Goal: Task Accomplishment & Management: Manage account settings

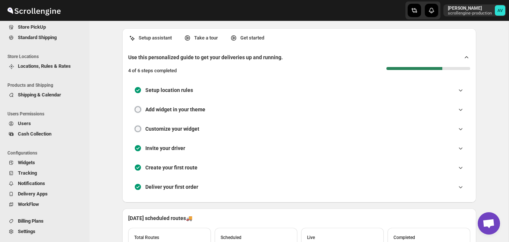
scroll to position [56, 0]
click at [31, 232] on span "Settings" at bounding box center [27, 231] width 18 height 6
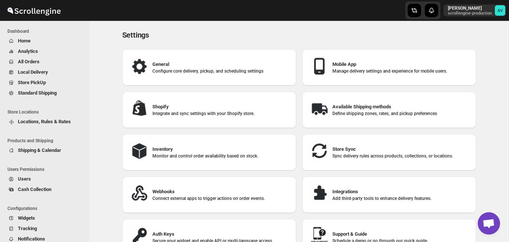
click at [202, 112] on p "Integrate and sync settings with your Shopify store." at bounding box center [222, 114] width 138 height 6
select select "SHIPMENT_DELIVERED"
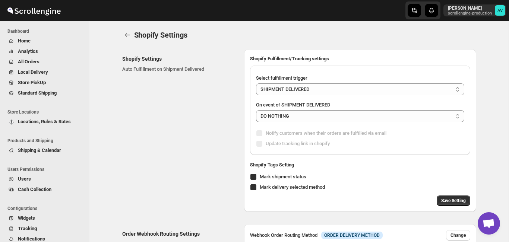
select select "ONLY_DELIVERED_QUANTITY"
checkbox input "true"
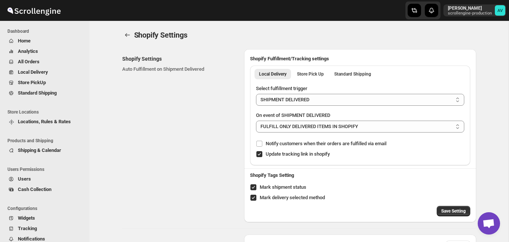
radio input "true"
click at [187, 137] on div "Shopify Settings Auto Fulfillment on Shipment Delivered" at bounding box center [180, 135] width 116 height 173
click at [38, 123] on span "Locations, Rules & Rates" at bounding box center [44, 122] width 53 height 6
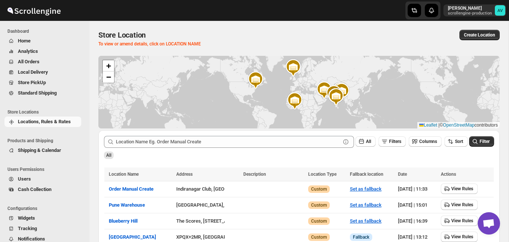
click at [32, 148] on span "Shipping & Calendar" at bounding box center [39, 151] width 43 height 6
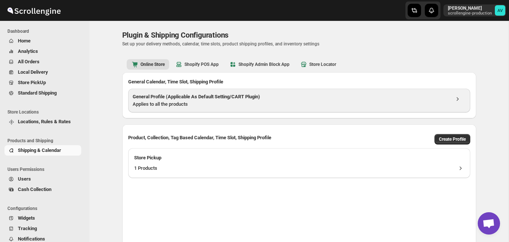
click at [192, 105] on div "Applies to all the products" at bounding box center [291, 104] width 317 height 7
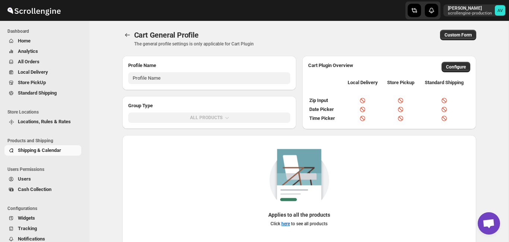
type input "General Profile (Applicable As Default Setting/CART Plugin)"
click at [231, 156] on div "Applies to all the products Click here to see all products" at bounding box center [299, 191] width 342 height 84
click at [223, 168] on div "Applies to all the products Click here to see all products" at bounding box center [299, 191] width 342 height 84
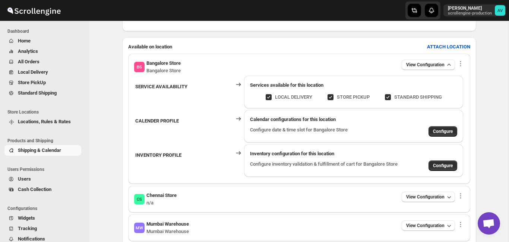
scroll to position [257, 0]
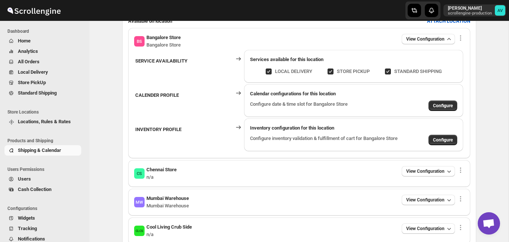
click at [48, 151] on span "Shipping & Calendar" at bounding box center [39, 151] width 43 height 6
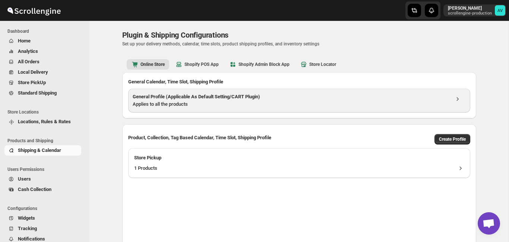
click at [200, 104] on div "Applies to all the products" at bounding box center [291, 104] width 317 height 7
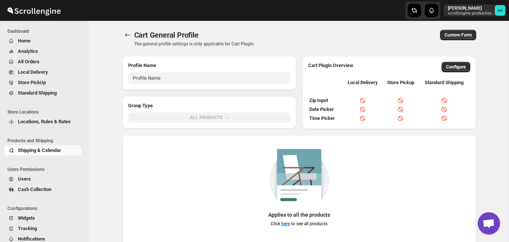
type input "General Profile (Applicable As Default Setting/CART Plugin)"
click at [230, 167] on div "Applies to all the products Click here to see all products" at bounding box center [299, 191] width 342 height 84
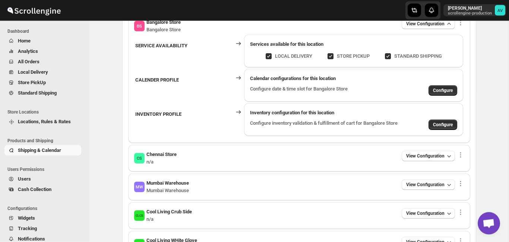
scroll to position [283, 0]
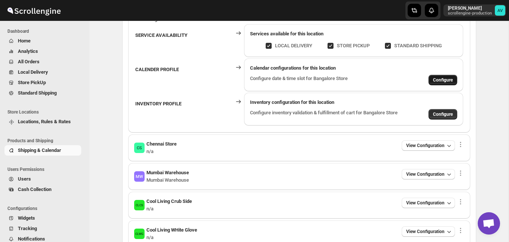
click at [446, 78] on span "Configure" at bounding box center [443, 80] width 20 height 6
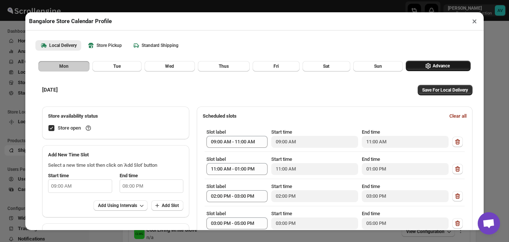
click at [443, 64] on span "Advance" at bounding box center [441, 66] width 17 height 6
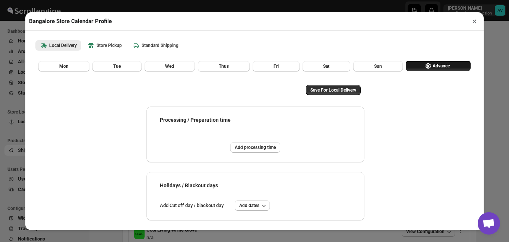
click at [474, 22] on button "×" at bounding box center [475, 21] width 11 height 10
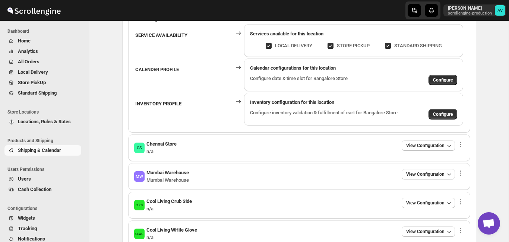
click at [205, 90] on th "CALENDER PROFILE" at bounding box center [184, 75] width 98 height 34
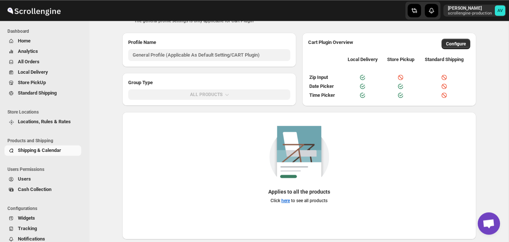
scroll to position [0, 0]
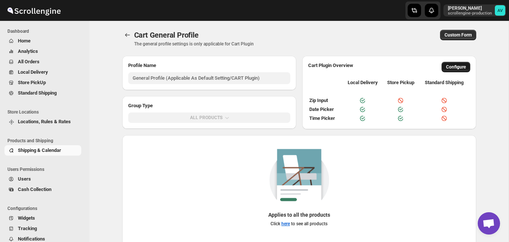
click at [448, 65] on span "Configure" at bounding box center [456, 67] width 20 height 6
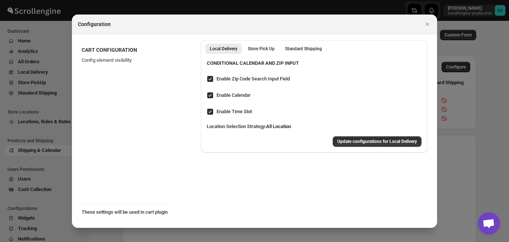
checkbox input "true"
click at [428, 23] on icon "Close" at bounding box center [427, 24] width 7 height 7
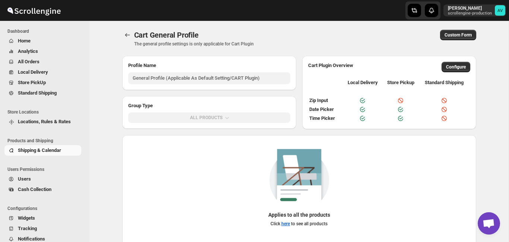
drag, startPoint x: 116, startPoint y: 132, endPoint x: 69, endPoint y: 43, distance: 101.2
click at [295, 65] on div "Profile Name" at bounding box center [209, 62] width 174 height 13
click at [451, 71] on button "Configure" at bounding box center [456, 67] width 29 height 10
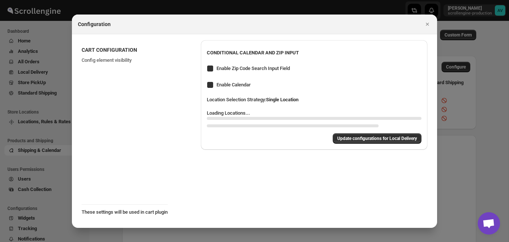
checkbox input "true"
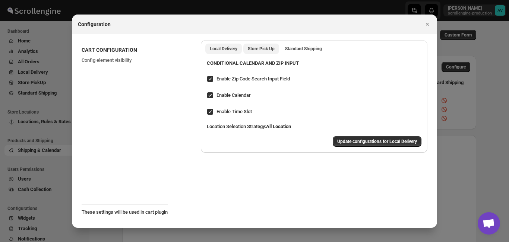
click at [273, 45] on Pickup "Store Pick Up" at bounding box center [262, 49] width 36 height 10
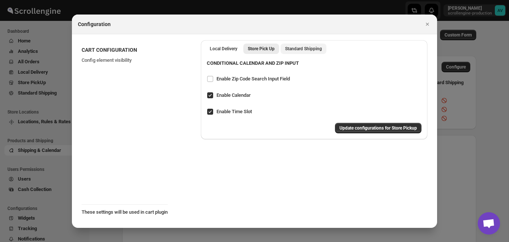
click at [309, 48] on span "Standard Shipping" at bounding box center [303, 49] width 37 height 6
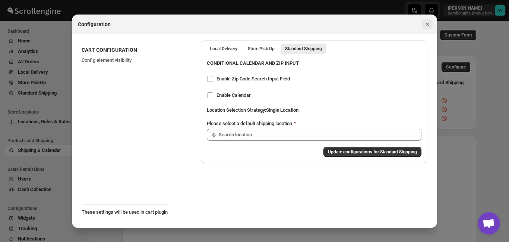
click at [429, 27] on icon "Close" at bounding box center [427, 24] width 7 height 7
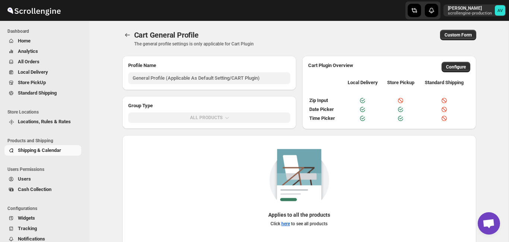
click at [127, 29] on div "Cart General Profile. This page is ready Cart General Profile The general profi…" at bounding box center [299, 38] width 354 height 35
click at [127, 36] on icon "Back" at bounding box center [127, 34] width 7 height 7
type input "General Profile (Applicable As Default Setting/CART Plugin)"
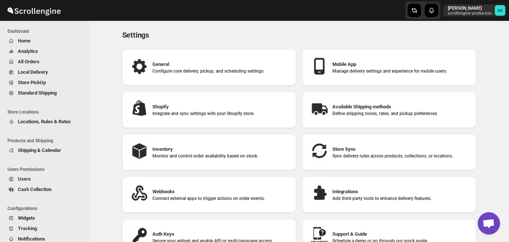
click at [207, 42] on div "Settings. This page is ready Settings" at bounding box center [299, 35] width 354 height 28
